Goal: Find specific page/section: Find specific page/section

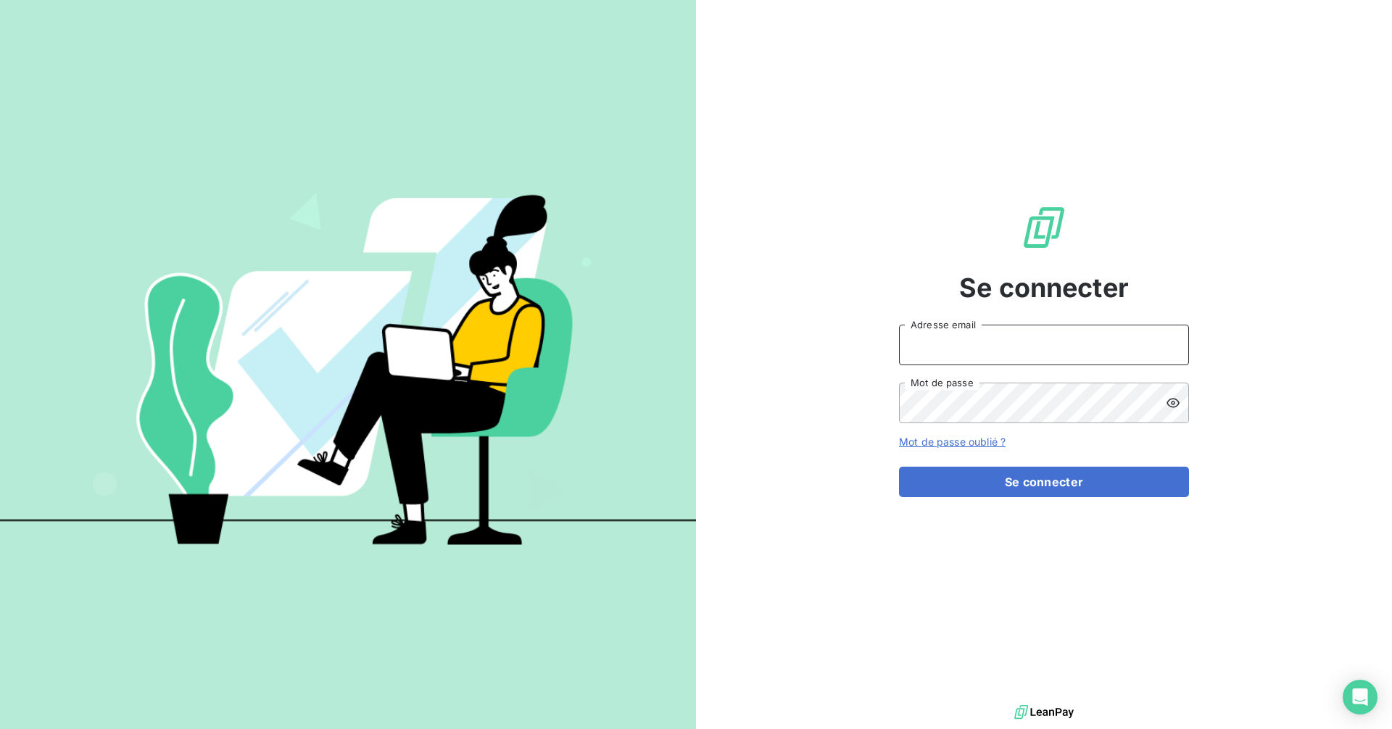
type input "location@sanirun.com"
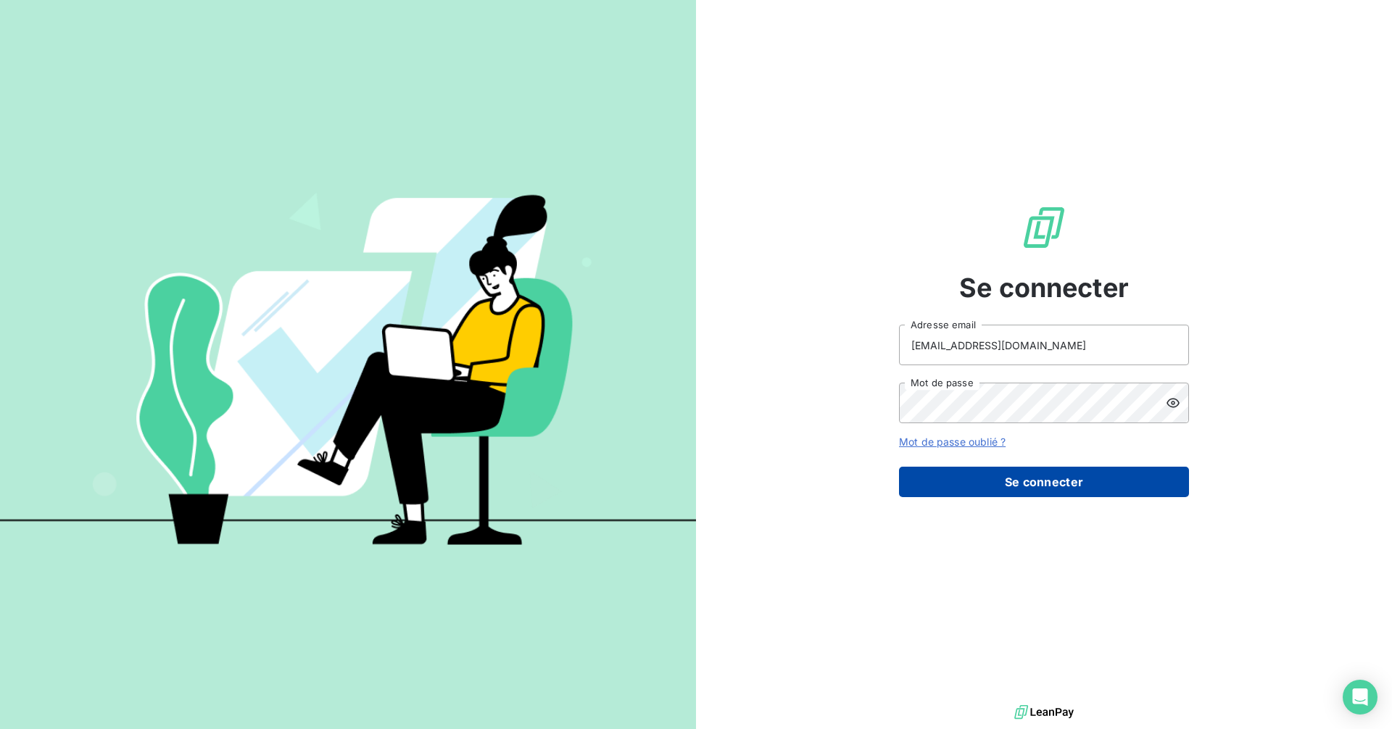
click at [970, 475] on button "Se connecter" at bounding box center [1044, 482] width 290 height 30
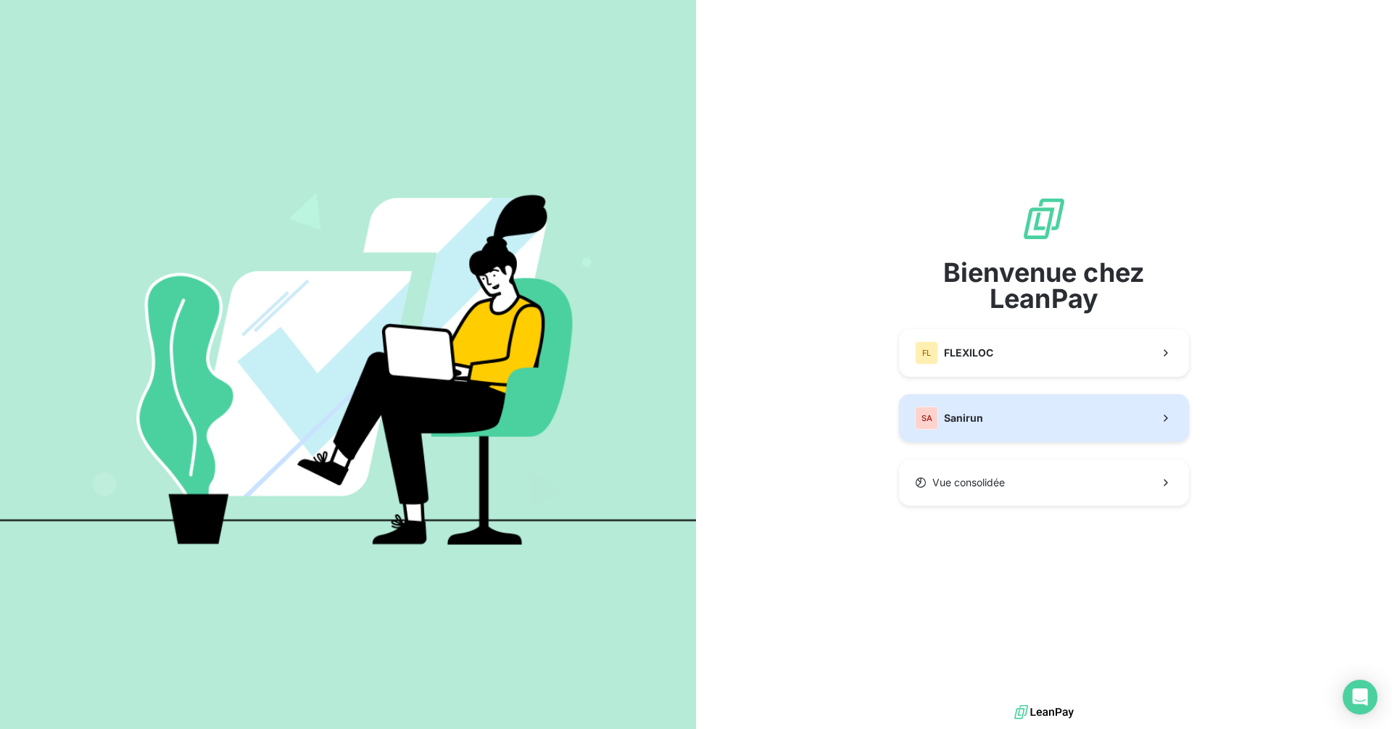
click at [993, 418] on button "SA Sanirun" at bounding box center [1044, 418] width 290 height 48
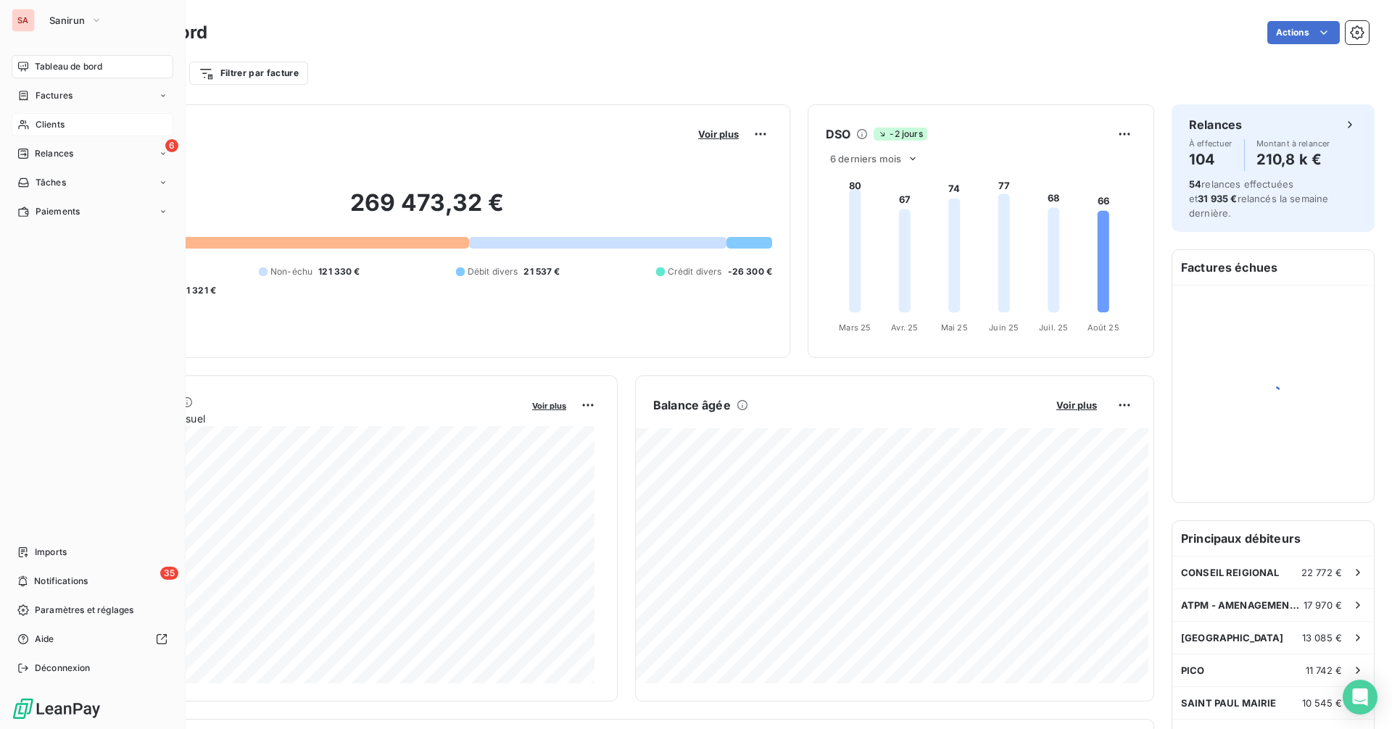
click at [49, 120] on span "Clients" at bounding box center [50, 124] width 29 height 13
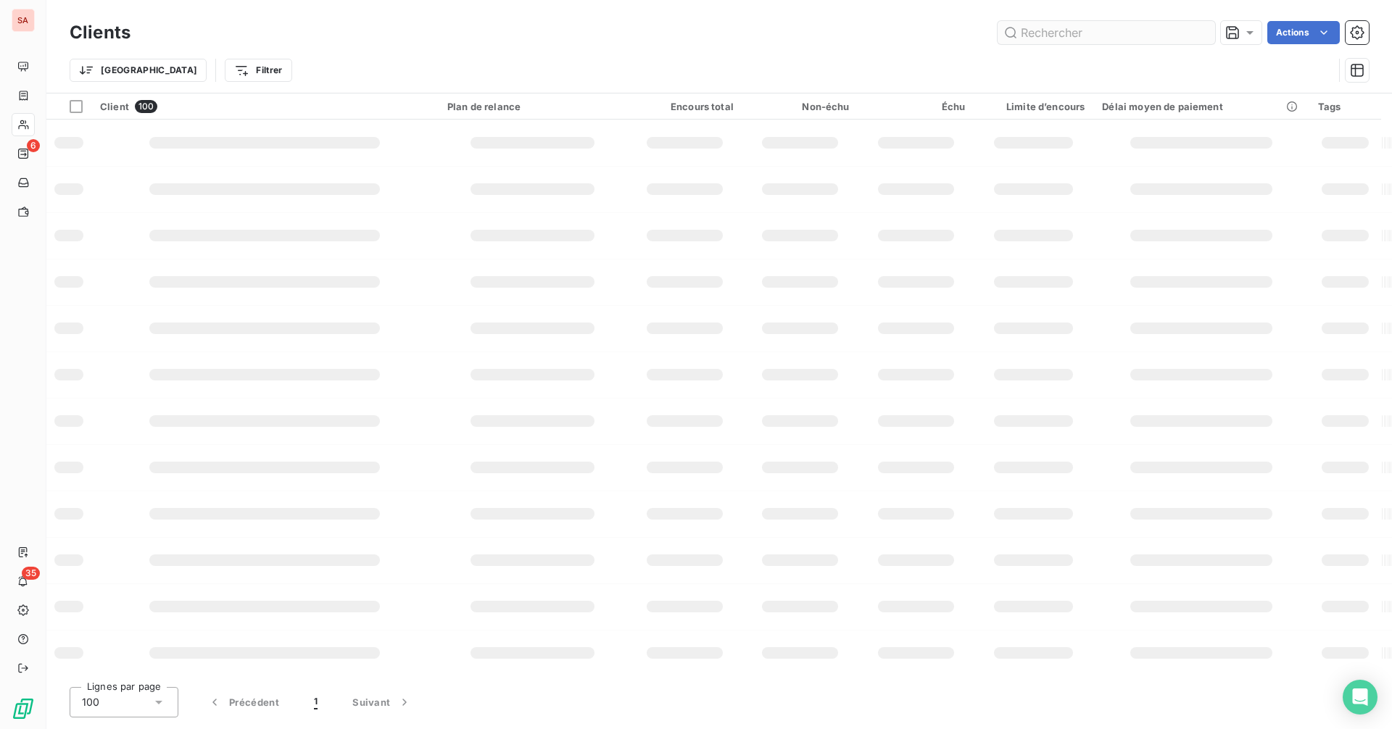
click at [1113, 41] on input "text" at bounding box center [1107, 32] width 218 height 23
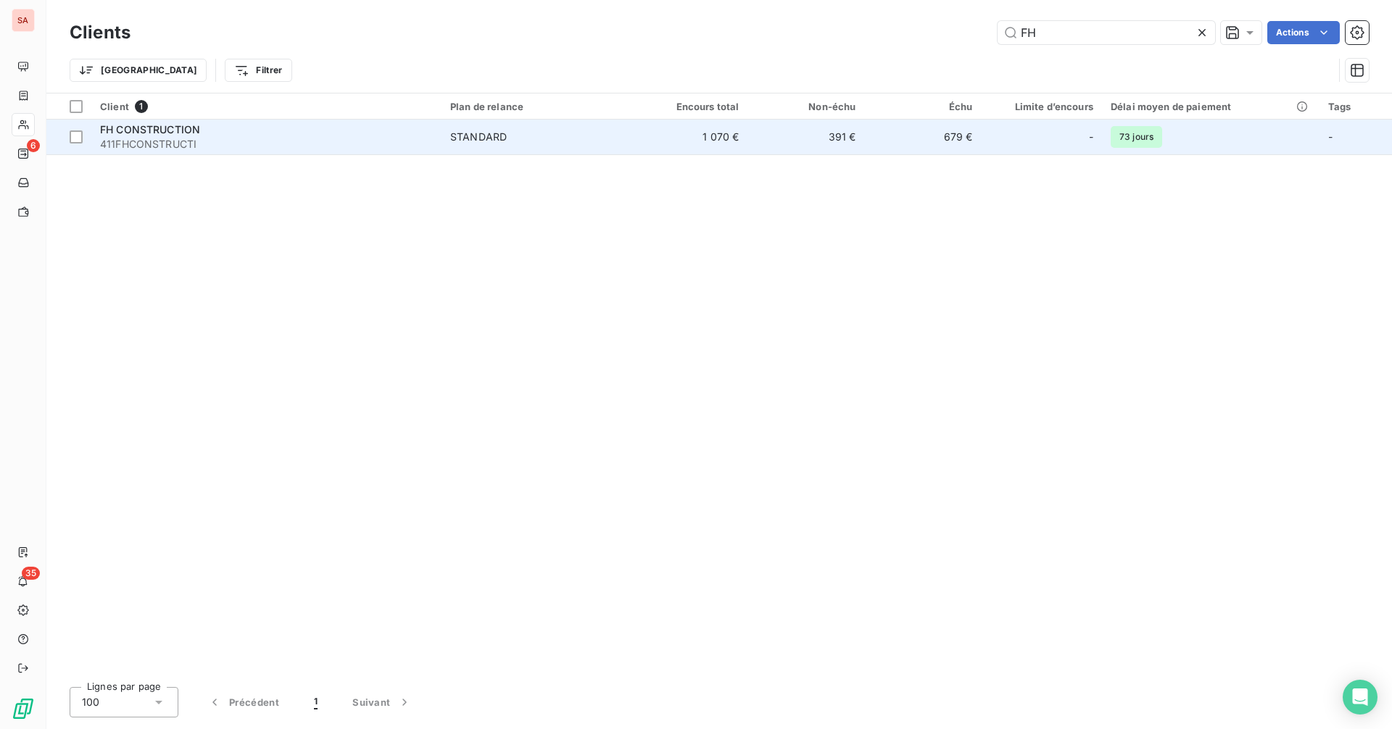
type input "FH"
click at [239, 134] on div "FH CONSTRUCTION" at bounding box center [266, 130] width 333 height 15
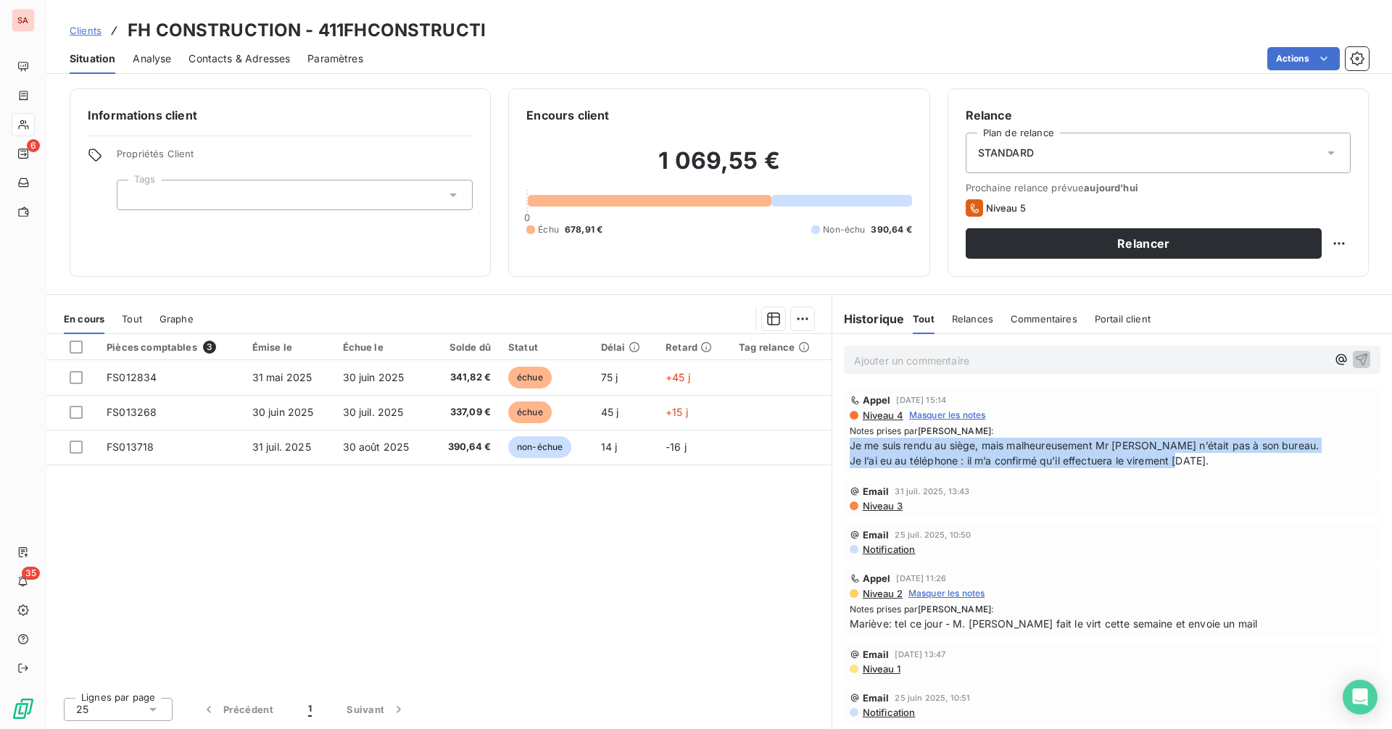
drag, startPoint x: 1222, startPoint y: 461, endPoint x: 839, endPoint y: 439, distance: 383.4
click at [839, 439] on div "Appel [DATE] 15:14 Niveau 4 Masquer les notes Notes prises par [PERSON_NAME] : …" at bounding box center [1112, 431] width 560 height 91
copy span "Je me suis rendu au siège, mais malheureusement Mr [PERSON_NAME] n’était pas à …"
click at [1237, 464] on span "Je me suis rendu au siège, mais malheureusement Mr [PERSON_NAME] n’était pas à …" at bounding box center [1112, 453] width 525 height 30
drag, startPoint x: 1229, startPoint y: 460, endPoint x: 844, endPoint y: 442, distance: 385.5
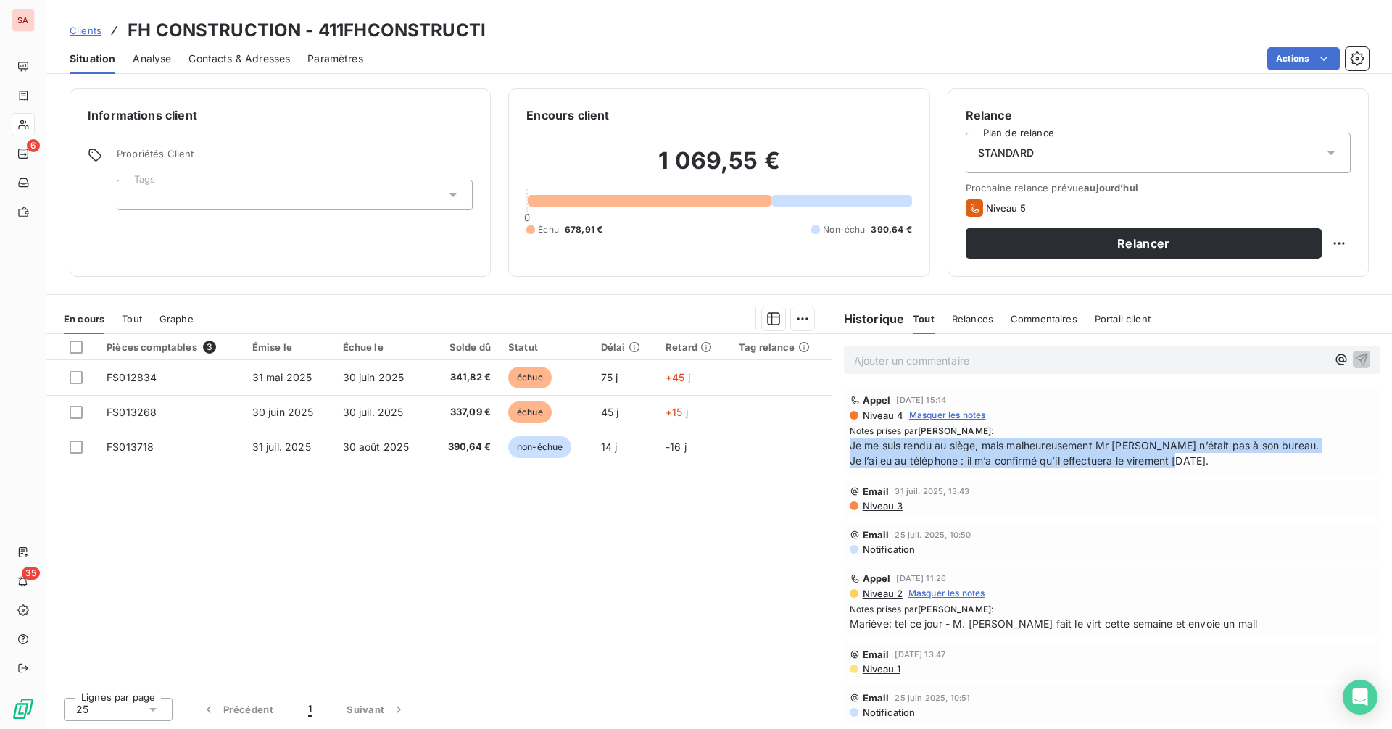
click at [844, 442] on div "Appel [DATE] 15:14 Niveau 4 Masquer les notes Notes prises par [PERSON_NAME] : …" at bounding box center [1112, 432] width 537 height 86
copy span "Je me suis rendu au siège, mais malheureusement Mr [PERSON_NAME] n’était pas à …"
